Goal: Navigation & Orientation: Find specific page/section

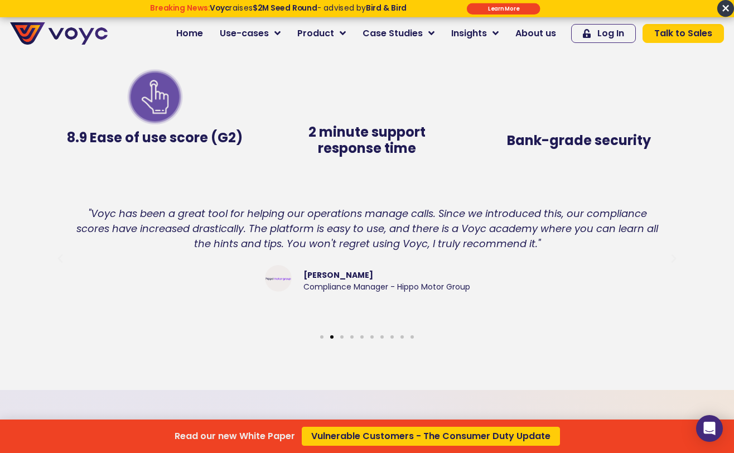
scroll to position [2417, 0]
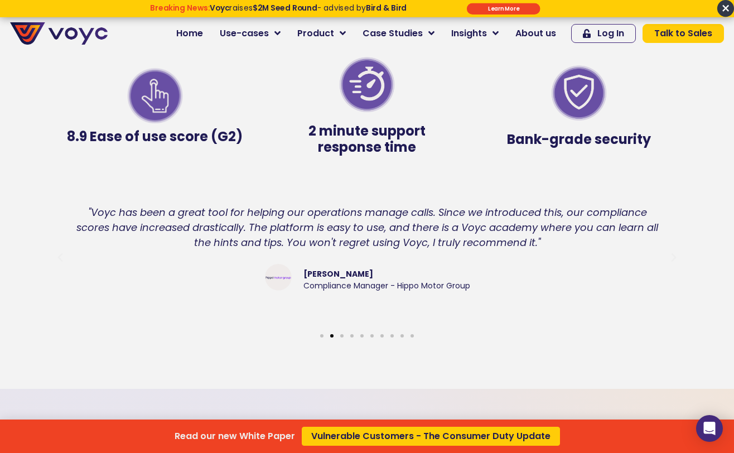
click at [282, 33] on div "Read our new White Paper Vulnerable Customers - The Consumer Duty Update" at bounding box center [367, 226] width 734 height 453
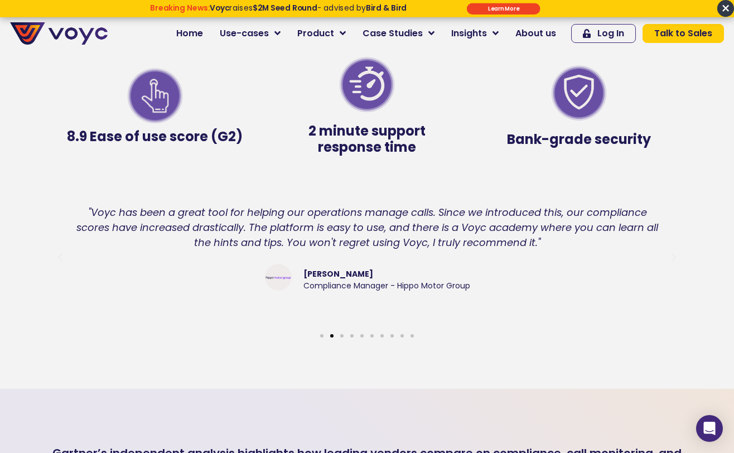
click at [280, 33] on icon at bounding box center [277, 33] width 6 height 10
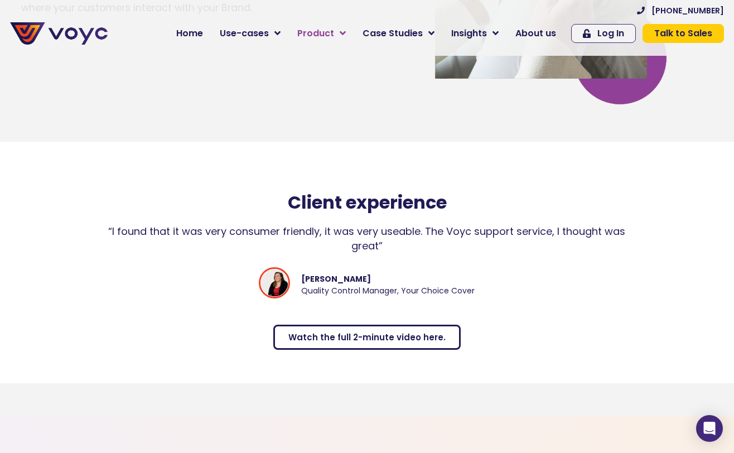
click at [330, 38] on span "Product" at bounding box center [315, 33] width 37 height 13
